Goal: Task Accomplishment & Management: Manage account settings

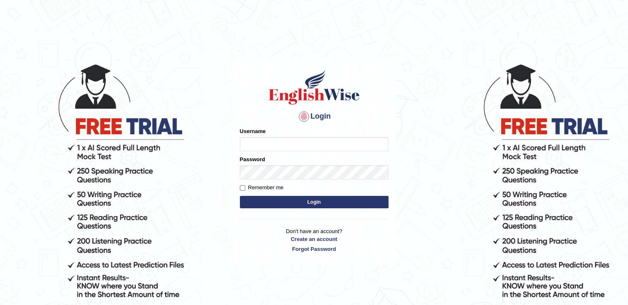
click at [327, 148] on input "Username" at bounding box center [314, 144] width 149 height 14
type input "auralima"
click at [312, 204] on button "Login" at bounding box center [314, 202] width 149 height 12
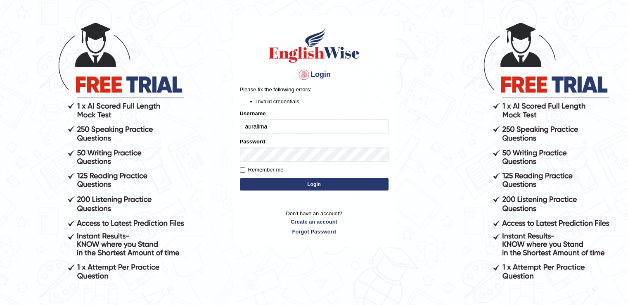
scroll to position [76, 0]
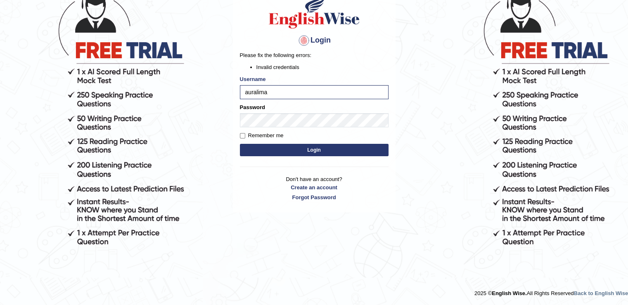
click at [311, 152] on button "Login" at bounding box center [314, 150] width 149 height 12
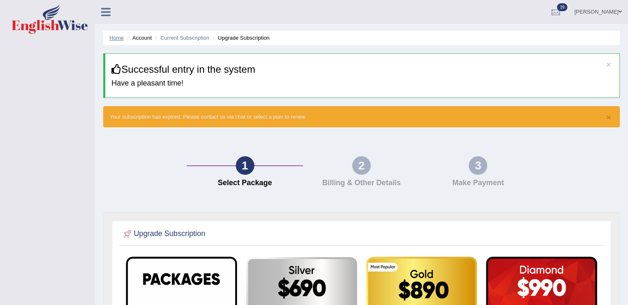
click at [116, 35] on link "Home" at bounding box center [116, 38] width 14 height 6
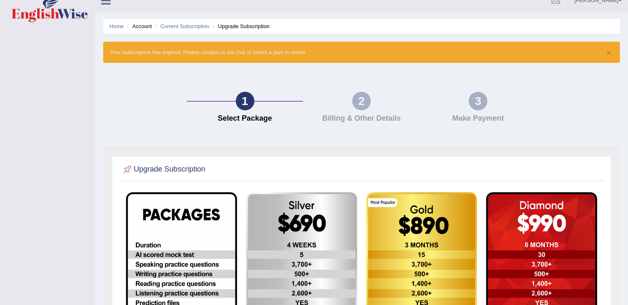
scroll to position [2, 0]
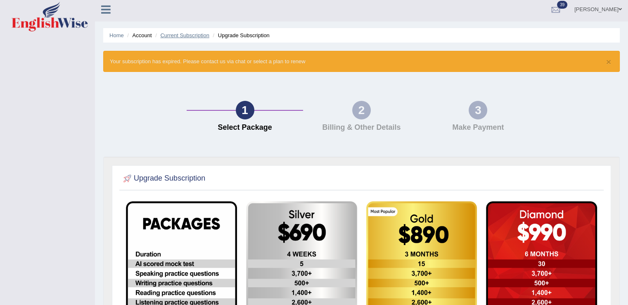
click at [194, 34] on link "Current Subscription" at bounding box center [184, 35] width 49 height 6
